Goal: Task Accomplishment & Management: Manage account settings

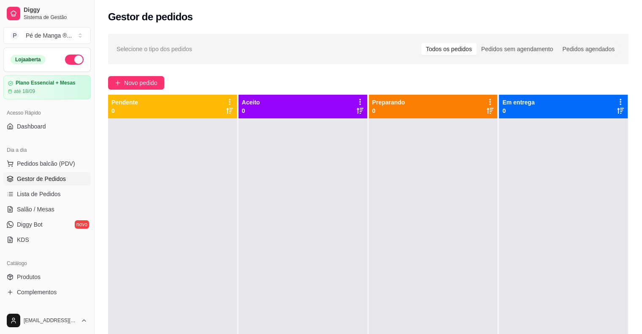
drag, startPoint x: 19, startPoint y: 209, endPoint x: 16, endPoint y: 216, distance: 7.4
click at [17, 210] on span "Salão / Mesas" at bounding box center [36, 209] width 38 height 8
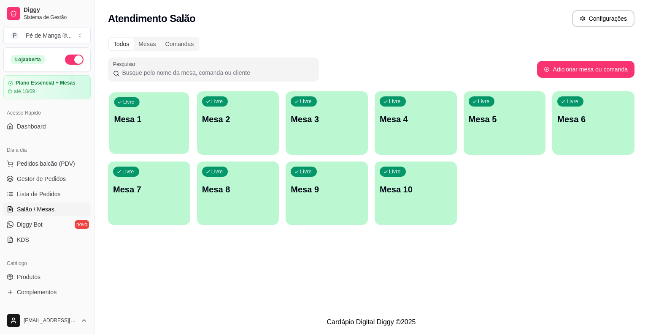
click at [133, 138] on div "Livre Mesa 1" at bounding box center [149, 118] width 80 height 52
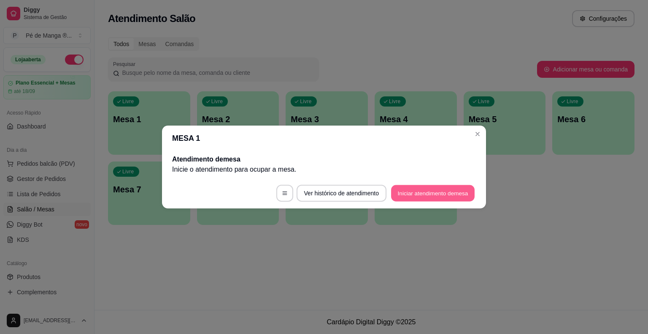
click at [424, 187] on button "Iniciar atendimento de mesa" at bounding box center [433, 193] width 84 height 16
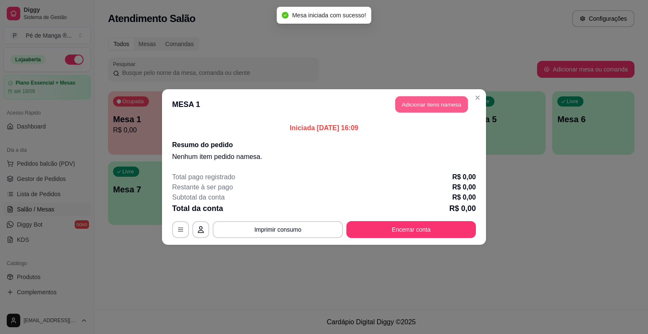
click at [423, 106] on button "Adicionar itens na mesa" at bounding box center [432, 104] width 73 height 16
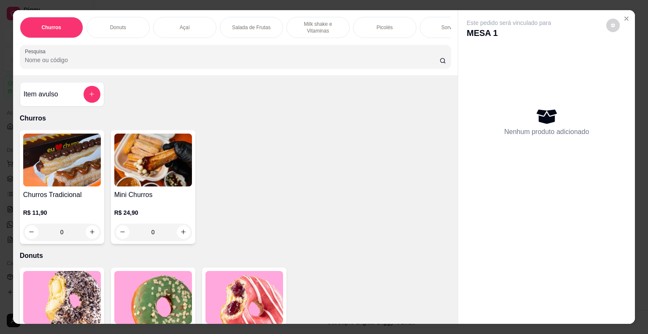
click at [195, 28] on div "Açaí" at bounding box center [184, 27] width 63 height 21
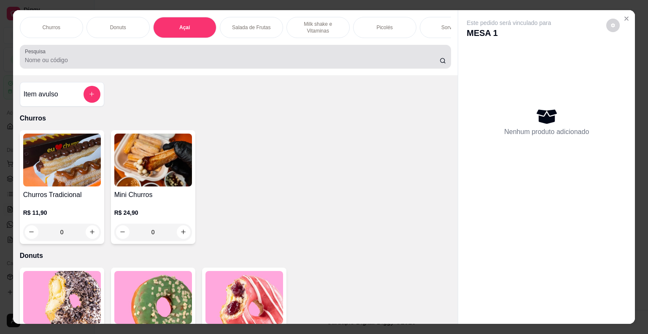
scroll to position [20, 0]
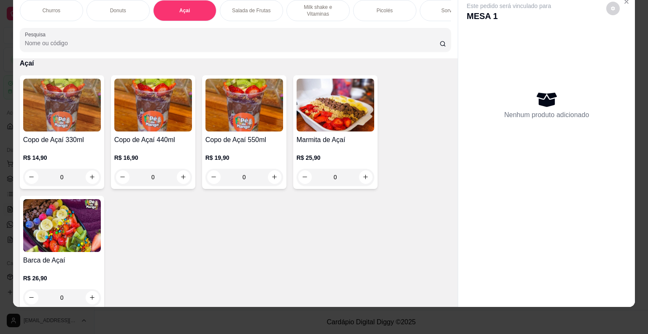
click at [181, 176] on div "0" at bounding box center [153, 176] width 78 height 17
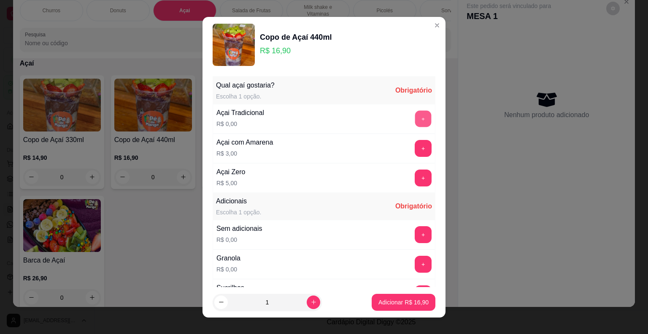
click at [415, 119] on button "+" at bounding box center [423, 118] width 16 height 16
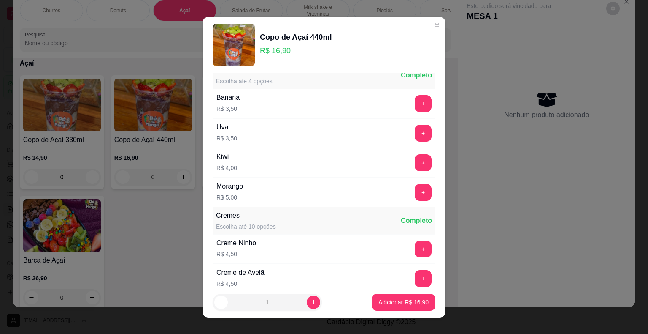
scroll to position [675, 0]
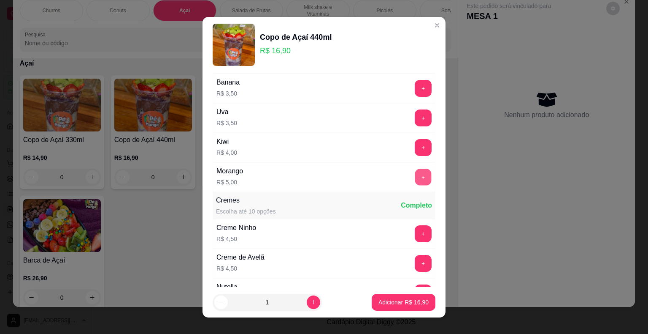
click at [415, 168] on button "+" at bounding box center [423, 176] width 16 height 16
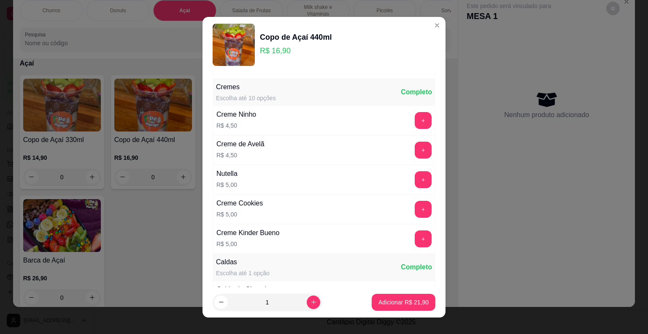
scroll to position [802, 0]
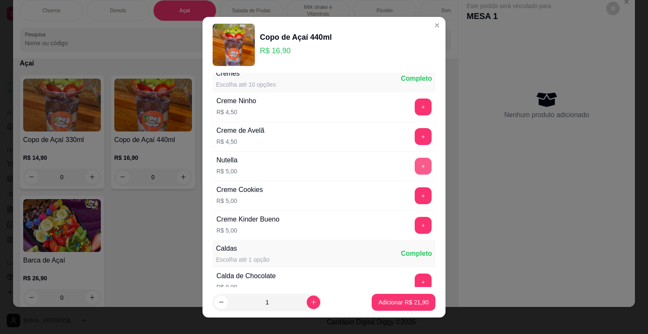
click at [415, 160] on button "+" at bounding box center [423, 165] width 17 height 17
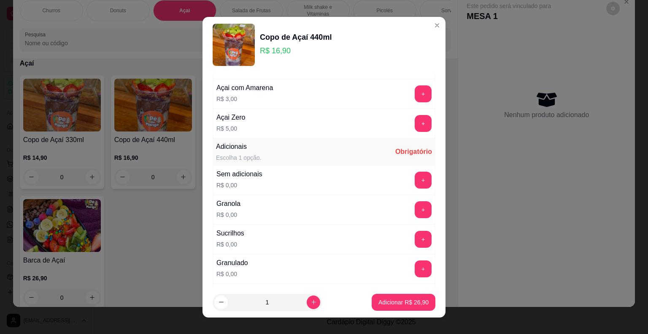
scroll to position [127, 0]
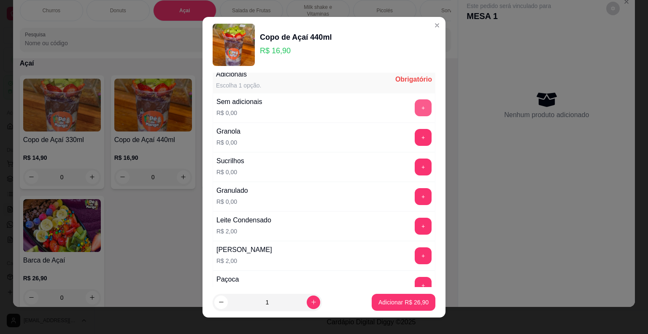
click at [415, 109] on button "+" at bounding box center [423, 107] width 17 height 17
click at [393, 301] on p "Adicionar R$ 26,90" at bounding box center [404, 302] width 50 height 8
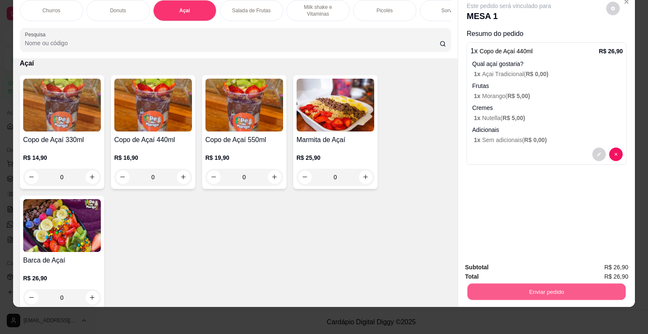
click at [548, 283] on button "Enviar pedido" at bounding box center [547, 291] width 158 height 16
click at [530, 259] on button "Não registrar e enviar pedido" at bounding box center [519, 264] width 88 height 16
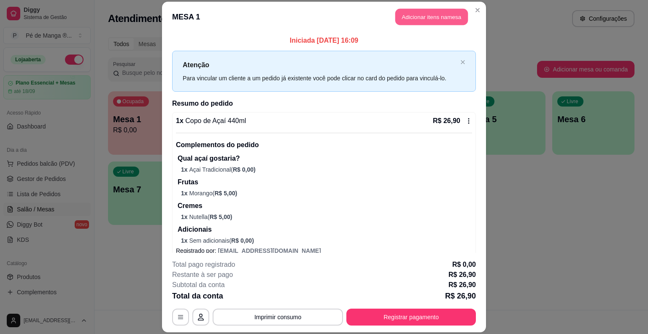
click at [414, 20] on button "Adicionar itens na mesa" at bounding box center [432, 17] width 73 height 16
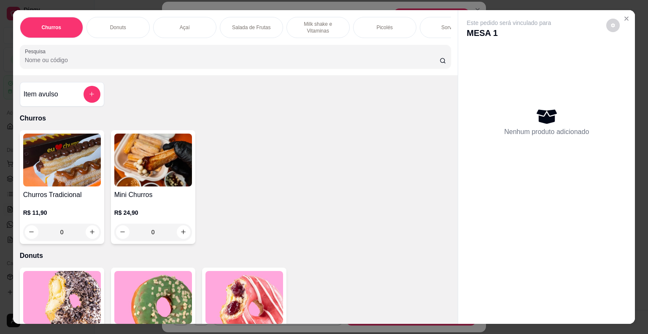
click at [354, 23] on div "Picolés" at bounding box center [384, 27] width 63 height 21
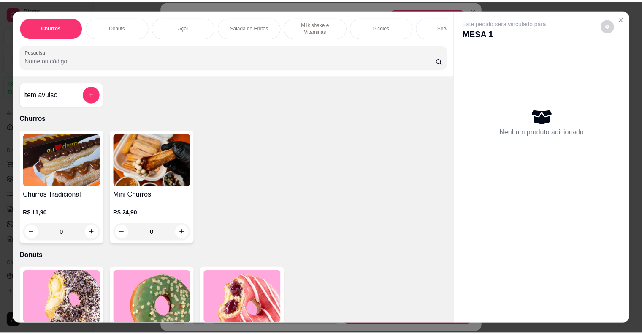
scroll to position [20, 0]
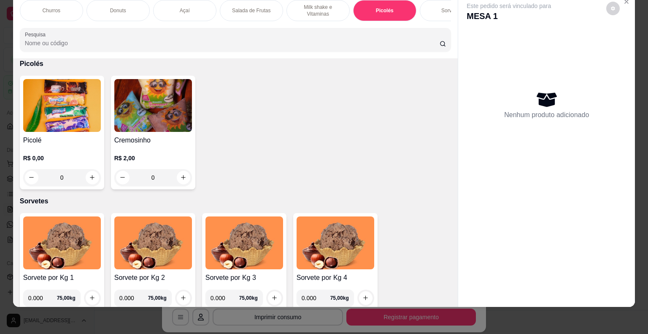
click at [88, 179] on div "0" at bounding box center [62, 177] width 78 height 17
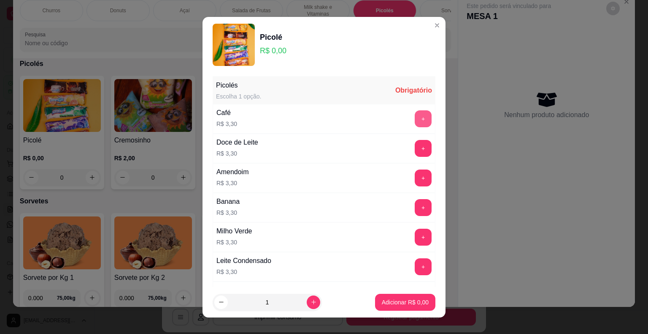
click at [415, 117] on button "+" at bounding box center [423, 118] width 17 height 17
click at [415, 116] on button "+" at bounding box center [423, 118] width 17 height 17
click at [415, 115] on button "+" at bounding box center [423, 118] width 16 height 16
click at [389, 300] on p "Adicionar R$ 13,20" at bounding box center [404, 302] width 49 height 8
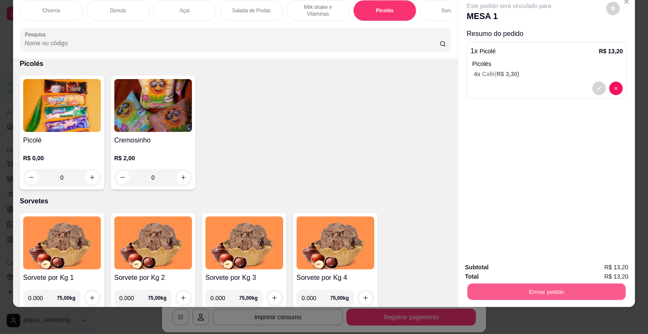
click at [510, 285] on button "Enviar pedido" at bounding box center [547, 291] width 158 height 16
click at [526, 269] on button "Não registrar e enviar pedido" at bounding box center [518, 264] width 85 height 16
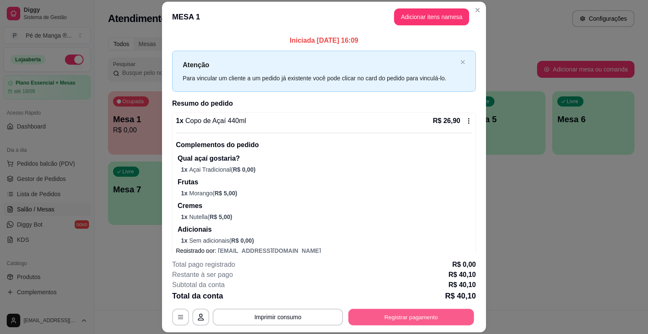
click at [409, 316] on button "Registrar pagamento" at bounding box center [412, 317] width 126 height 16
click at [286, 312] on button "Imprimir consumo" at bounding box center [278, 316] width 130 height 17
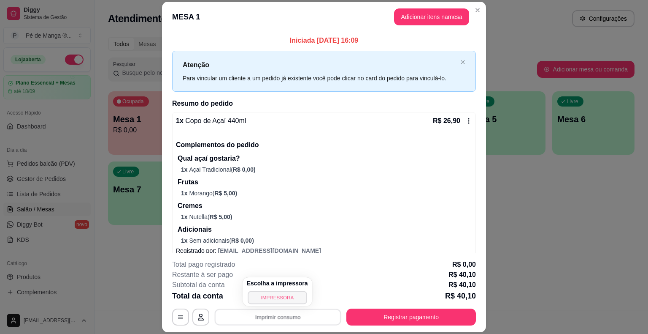
click at [279, 293] on button "IMPRESSORA" at bounding box center [277, 296] width 59 height 13
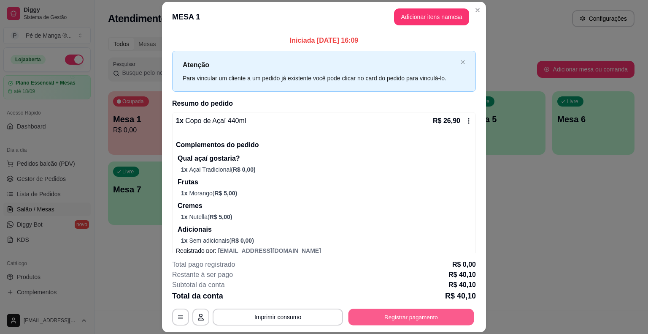
click at [438, 320] on button "Registrar pagamento" at bounding box center [412, 317] width 126 height 16
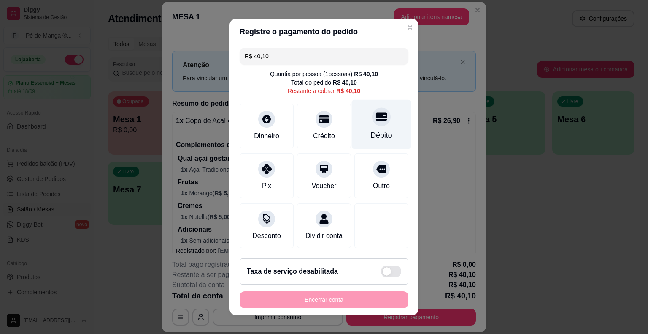
click at [356, 133] on div "Débito" at bounding box center [382, 124] width 60 height 49
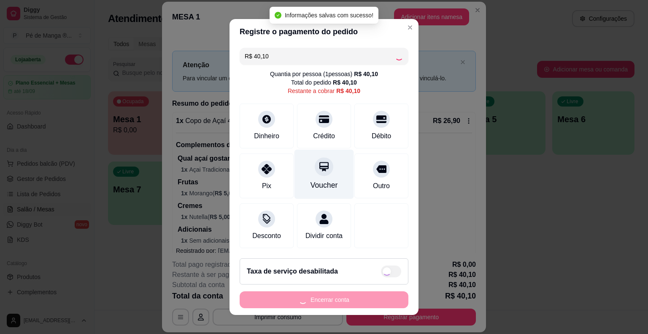
type input "R$ 0,00"
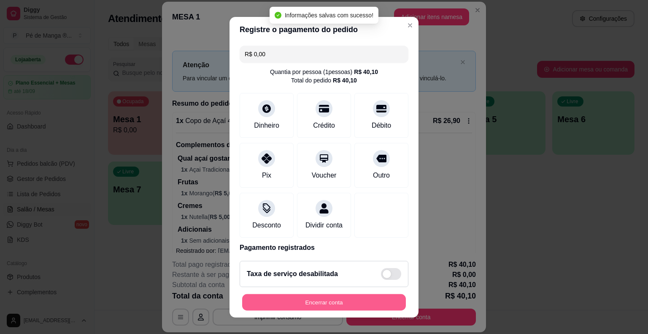
click at [350, 302] on button "Encerrar conta" at bounding box center [324, 301] width 164 height 16
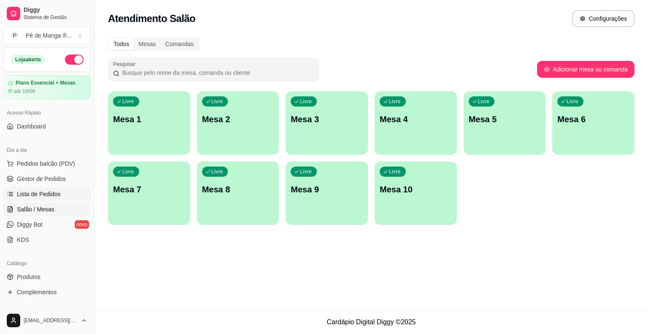
click at [45, 195] on span "Lista de Pedidos" at bounding box center [39, 194] width 44 height 8
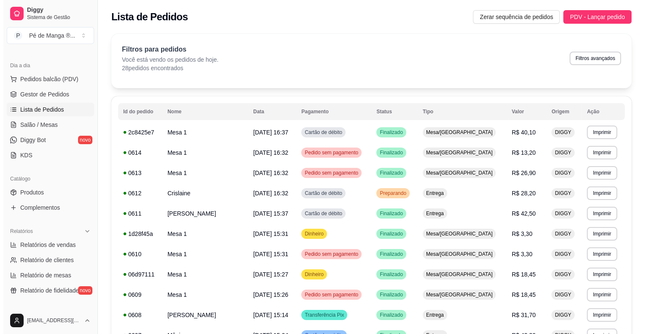
scroll to position [127, 0]
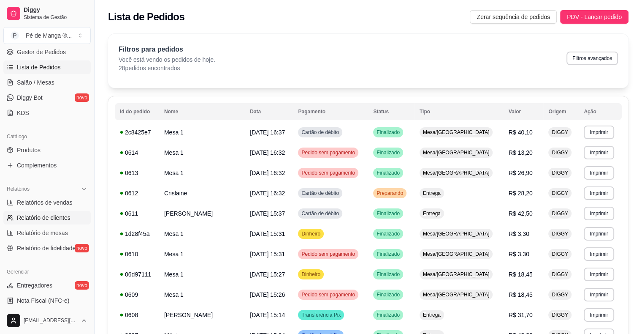
click at [71, 218] on link "Relatório de clientes" at bounding box center [46, 218] width 87 height 14
select select "30"
select select "HIGHEST_TOTAL_SPENT_WITH_ORDERS"
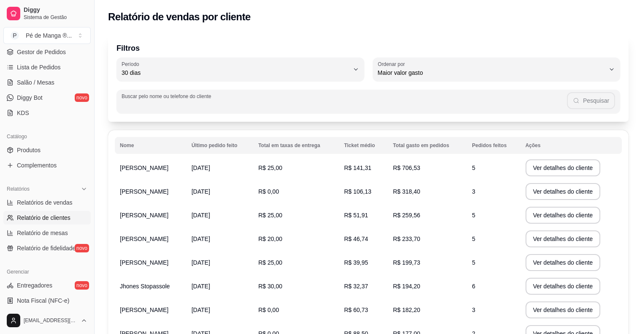
click at [245, 106] on input "Buscar pelo nome ou telefone do cliente" at bounding box center [344, 104] width 445 height 8
type input "crislaine"
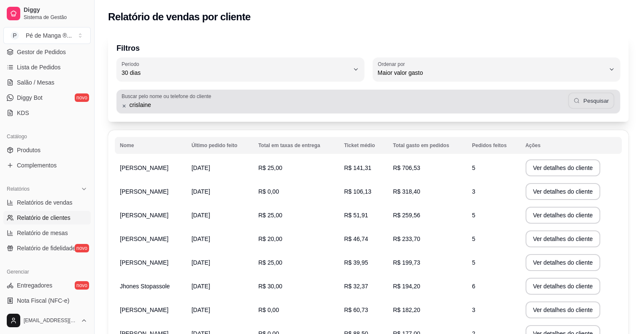
click at [574, 105] on button "Pesquisar" at bounding box center [591, 100] width 46 height 16
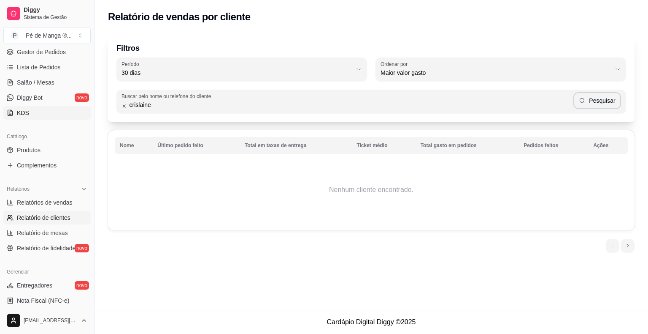
drag, startPoint x: 191, startPoint y: 103, endPoint x: 44, endPoint y: 115, distance: 147.0
click at [44, 115] on div "Diggy Sistema de Gestão P Pé de Manga ® ... Loja aberta Plano Essencial + Mesas…" at bounding box center [324, 167] width 648 height 334
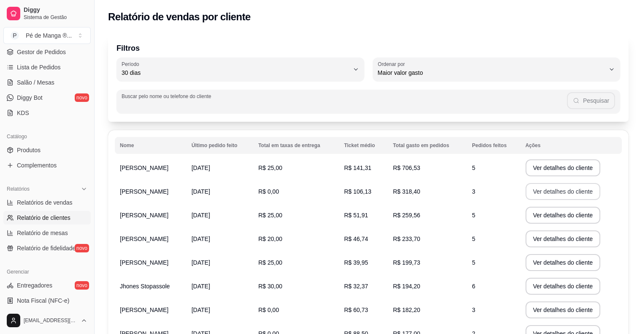
click at [551, 187] on button "Ver detalhes do cliente" at bounding box center [563, 191] width 75 height 17
click at [46, 203] on span "Relatórios de vendas" at bounding box center [45, 202] width 56 height 8
select select "ALL"
select select "0"
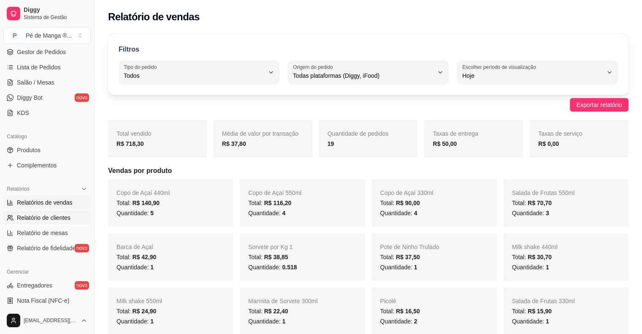
click at [47, 217] on span "Relatório de clientes" at bounding box center [44, 217] width 54 height 8
select select "30"
select select "HIGHEST_TOTAL_SPENT_WITH_ORDERS"
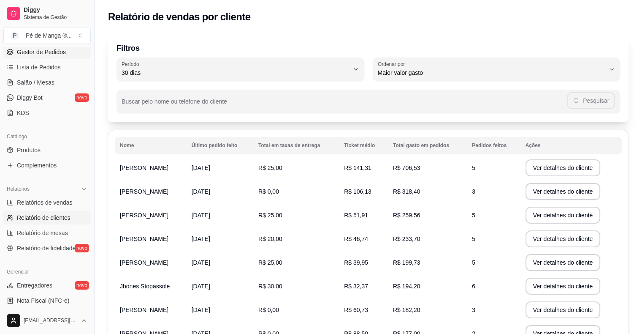
click at [54, 49] on span "Gestor de Pedidos" at bounding box center [41, 52] width 49 height 8
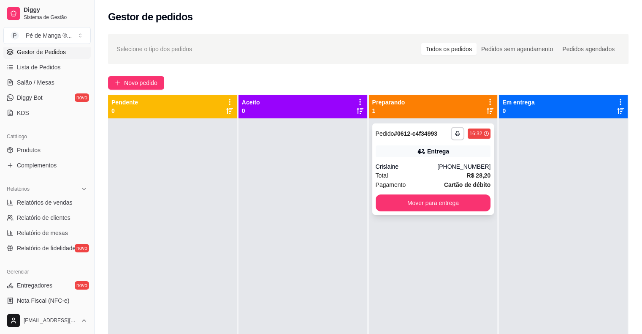
click at [409, 170] on div "Crislaine" at bounding box center [407, 166] width 62 height 8
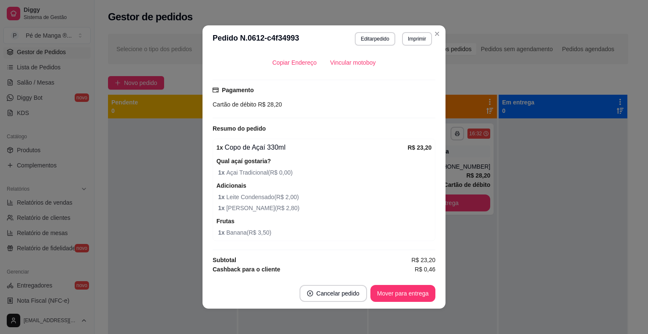
scroll to position [202, 0]
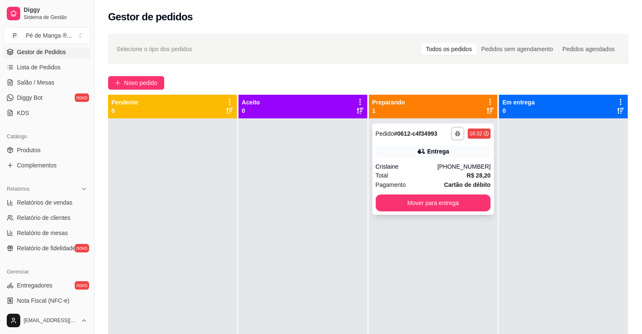
click at [448, 176] on div "Total R$ 28,20" at bounding box center [433, 175] width 115 height 9
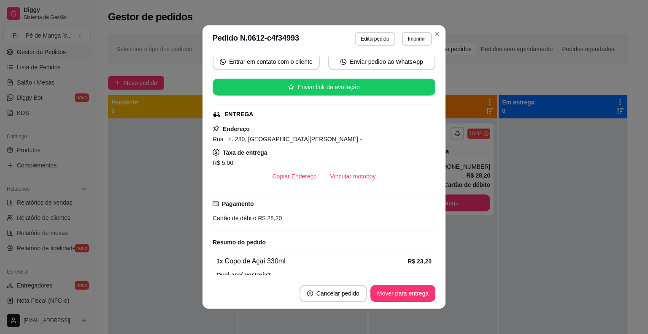
scroll to position [0, 0]
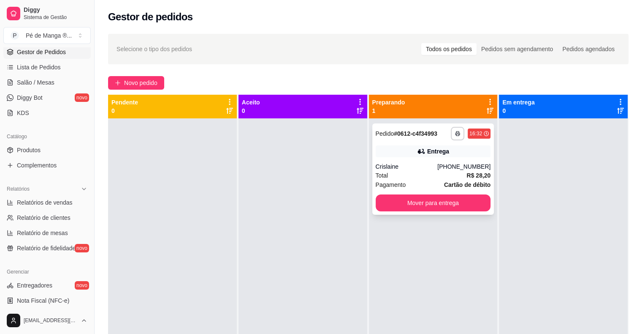
click at [429, 171] on div "Total R$ 28,20" at bounding box center [433, 175] width 115 height 9
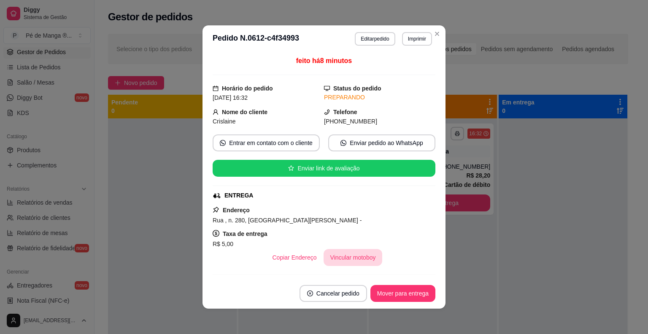
click at [334, 257] on button "Vincular motoboy" at bounding box center [353, 257] width 59 height 17
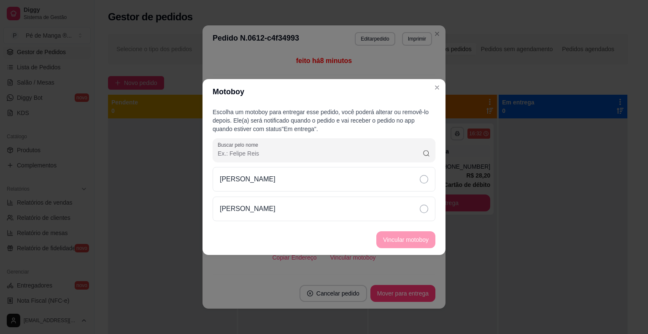
click at [355, 193] on div "[PERSON_NAME]" at bounding box center [324, 194] width 223 height 54
click at [361, 206] on div "[PERSON_NAME]" at bounding box center [324, 208] width 223 height 24
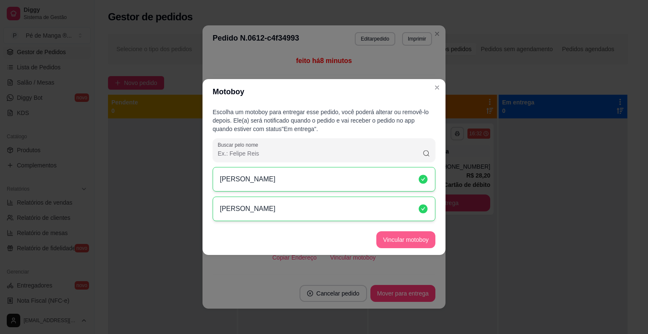
click at [402, 241] on button "Vincular motoboy" at bounding box center [406, 239] width 59 height 17
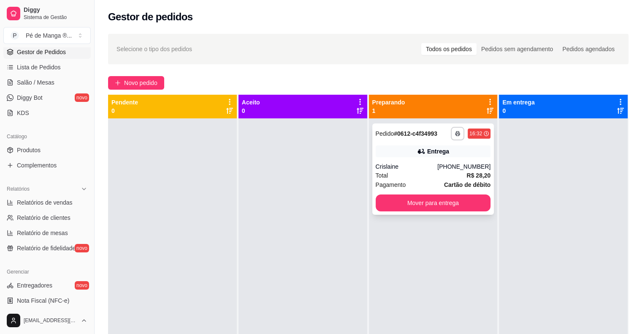
click at [428, 171] on div "Total R$ 28,20" at bounding box center [433, 175] width 115 height 9
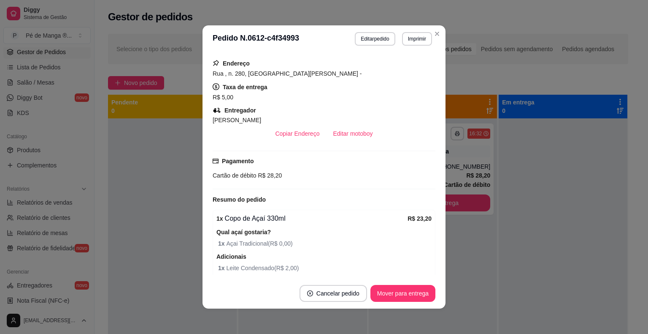
scroll to position [56, 0]
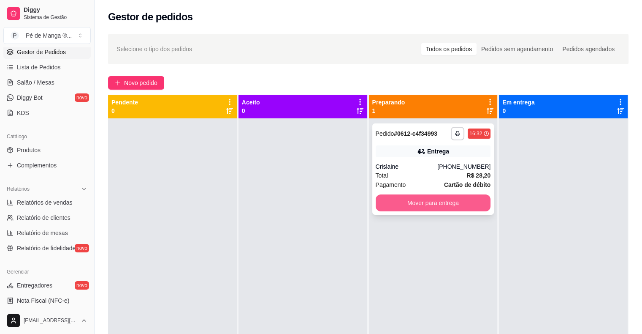
click at [455, 204] on button "Mover para entrega" at bounding box center [433, 202] width 115 height 17
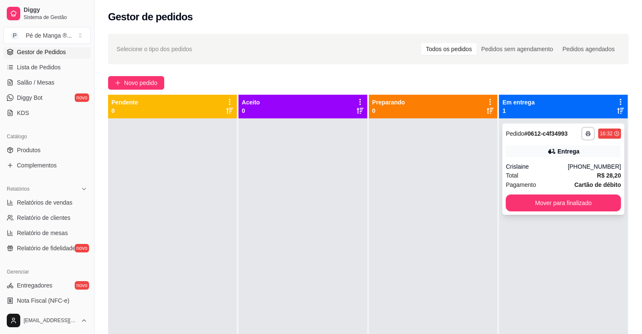
click at [543, 173] on div "Total R$ 28,20" at bounding box center [563, 175] width 115 height 9
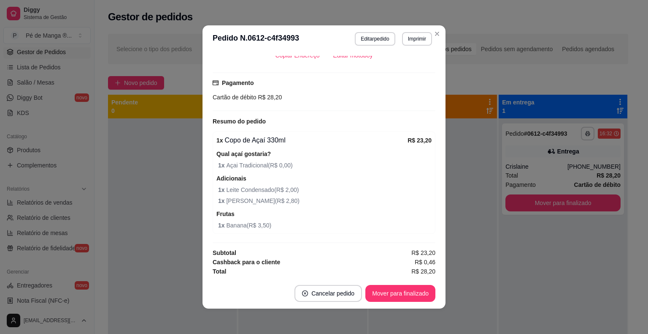
scroll to position [2, 0]
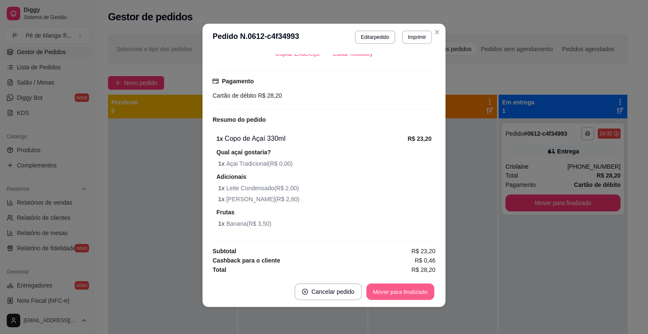
click at [411, 293] on button "Mover para finalizado" at bounding box center [401, 291] width 68 height 16
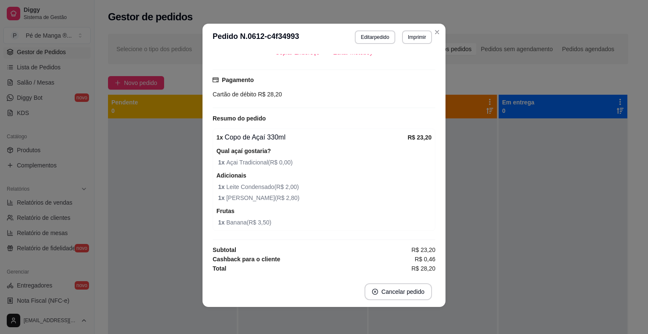
scroll to position [205, 0]
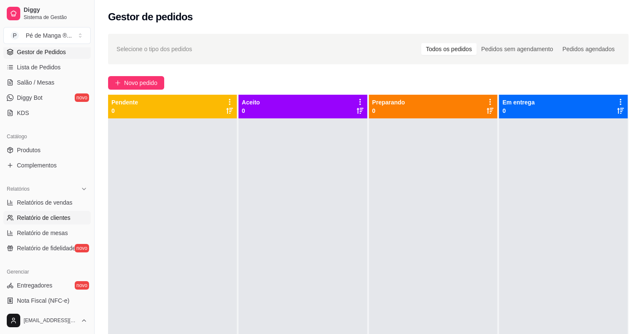
click at [67, 217] on span "Relatório de clientes" at bounding box center [44, 217] width 54 height 8
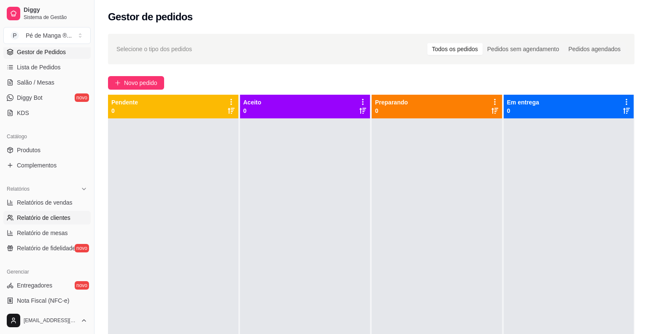
select select "30"
select select "HIGHEST_TOTAL_SPENT_WITH_ORDERS"
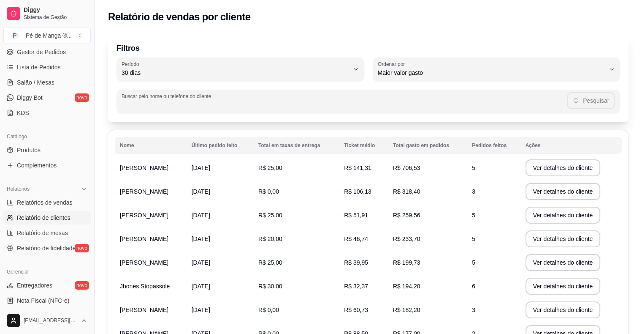
click at [204, 107] on input "Buscar pelo nome ou telefone do cliente" at bounding box center [344, 104] width 445 height 8
type input "crislaine"
click at [585, 108] on button "Pesquisar" at bounding box center [591, 100] width 48 height 17
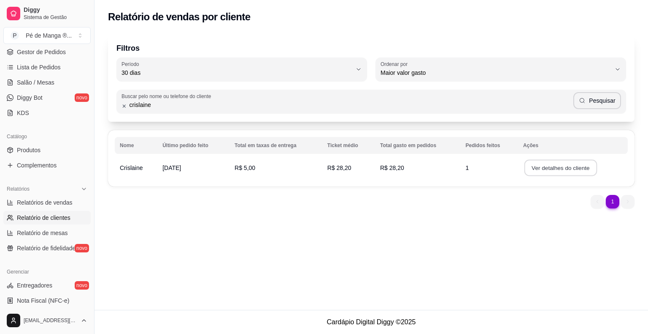
click at [537, 169] on button "Ver detalhes do cliente" at bounding box center [561, 168] width 73 height 16
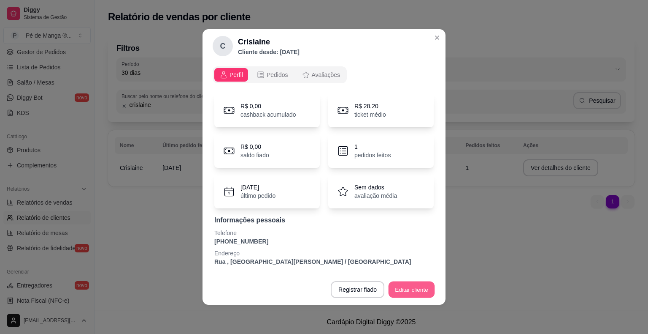
click at [409, 294] on button "Editar cliente" at bounding box center [412, 289] width 46 height 16
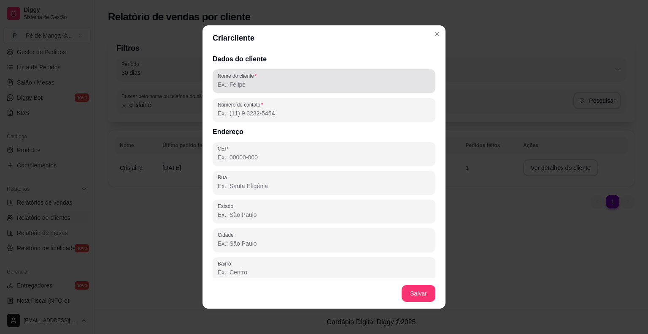
click at [285, 86] on input "Nome do cliente" at bounding box center [324, 84] width 213 height 8
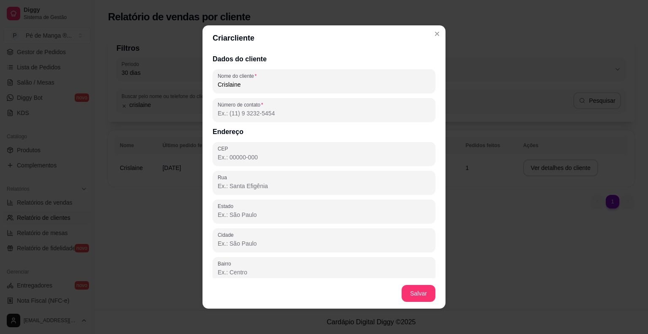
type input "Crislaine"
drag, startPoint x: 274, startPoint y: 130, endPoint x: 275, endPoint y: 125, distance: 4.7
click at [275, 125] on div "Dados do cliente Nome do cliente Crislaine Número de contato Endereço CEP [GEOG…" at bounding box center [324, 164] width 243 height 227
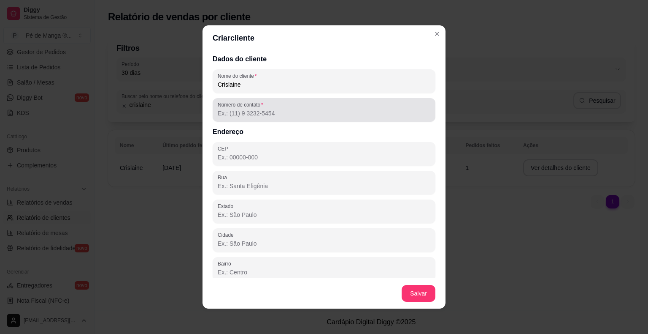
click at [276, 117] on div at bounding box center [324, 109] width 213 height 17
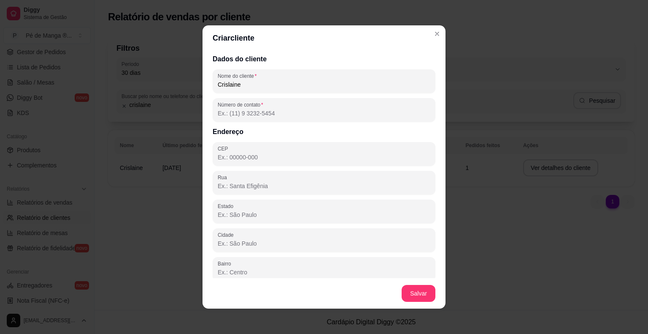
click at [276, 117] on div at bounding box center [324, 109] width 213 height 17
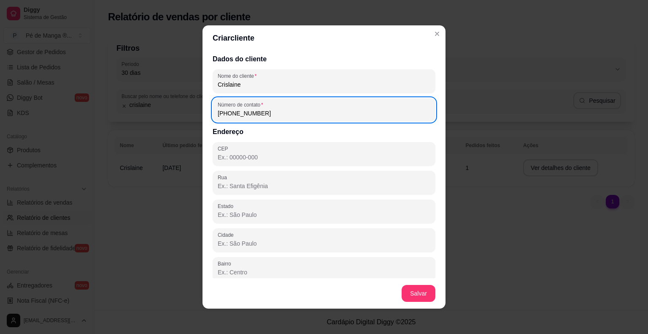
type input "[PHONE_NUMBER]"
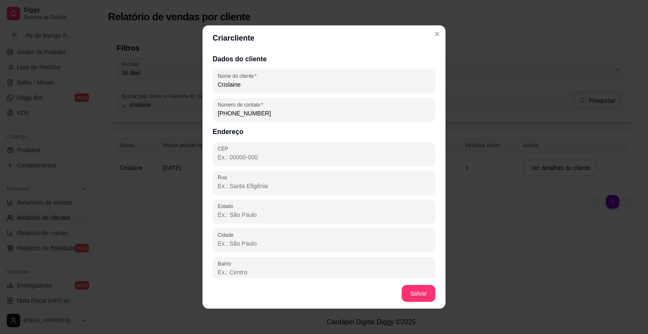
click at [292, 155] on input "CEP" at bounding box center [324, 157] width 213 height 8
type input "18440-000"
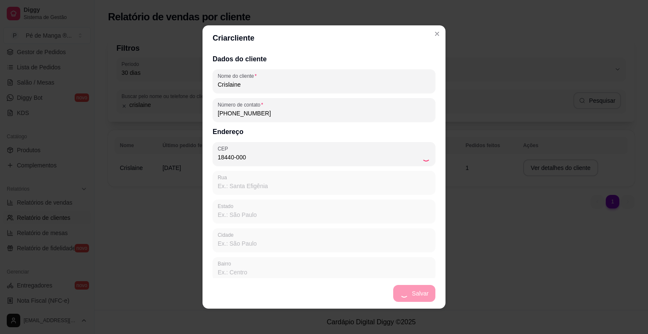
type input "SP"
type input "Itaberá"
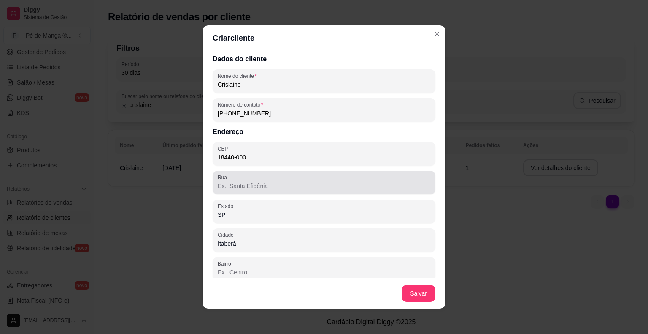
type input "18440-000"
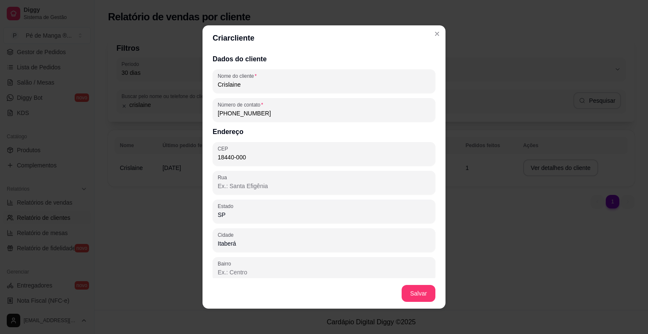
click at [291, 186] on input "Rua" at bounding box center [324, 186] width 213 height 8
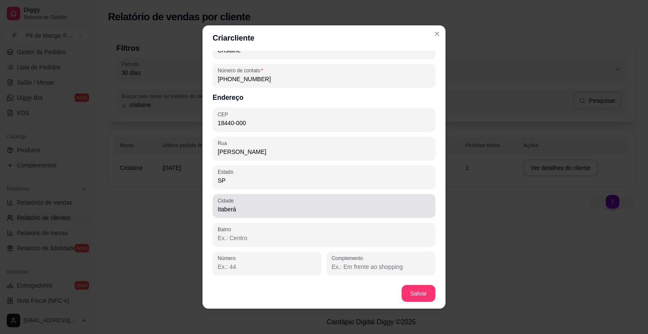
scroll to position [2, 0]
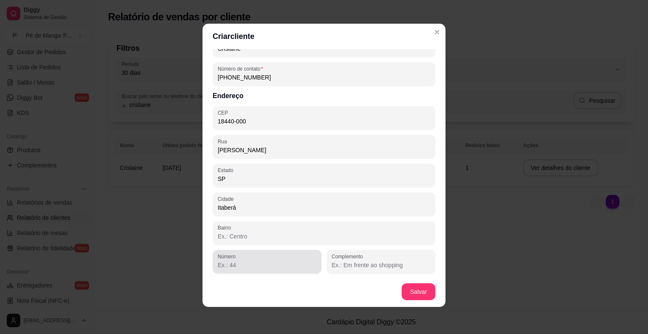
type input "[PERSON_NAME]"
click at [276, 268] on input "Número" at bounding box center [267, 264] width 99 height 8
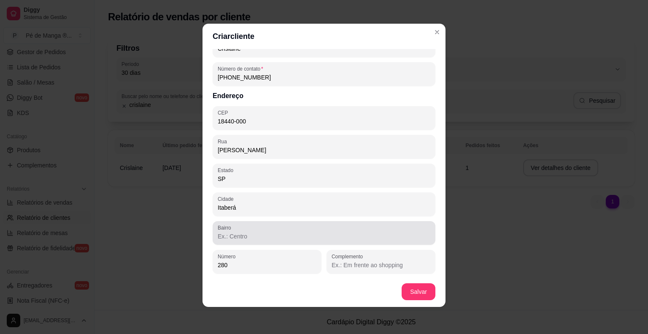
type input "280"
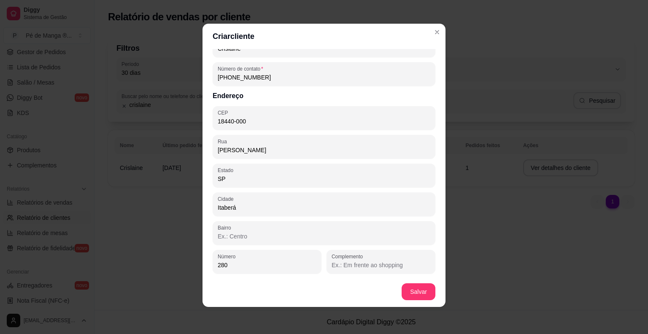
click at [297, 235] on input "Bairro" at bounding box center [324, 236] width 213 height 8
type input "Vila [PERSON_NAME]"
drag, startPoint x: 411, startPoint y: 277, endPoint x: 420, endPoint y: 282, distance: 9.4
click at [415, 278] on footer "Salvar" at bounding box center [324, 291] width 243 height 30
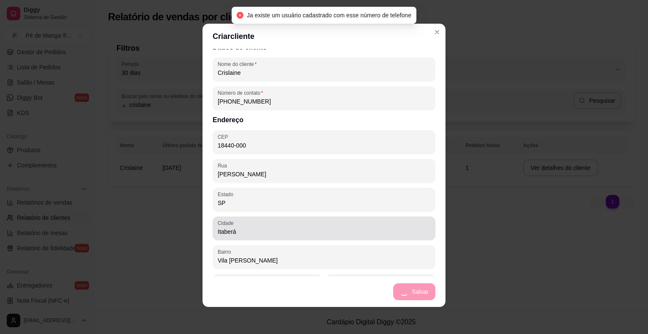
scroll to position [0, 0]
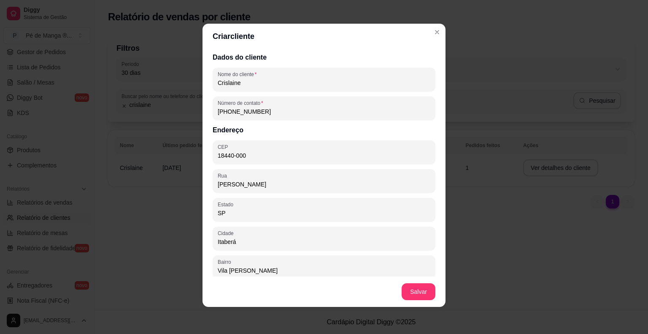
click at [442, 29] on header "Criar cliente" at bounding box center [324, 36] width 243 height 25
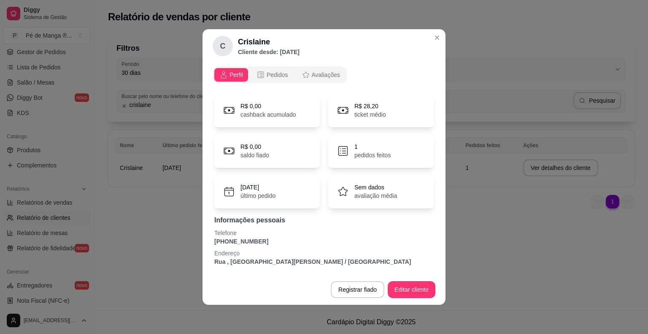
click at [262, 247] on div "Informações pessoais Telefone [PHONE_NUMBER] Endereço [STREET_ADDRESS][PERSON_N…" at bounding box center [324, 240] width 220 height 51
click at [415, 285] on button "Editar cliente" at bounding box center [412, 289] width 46 height 16
